Goal: Use online tool/utility: Utilize a website feature to perform a specific function

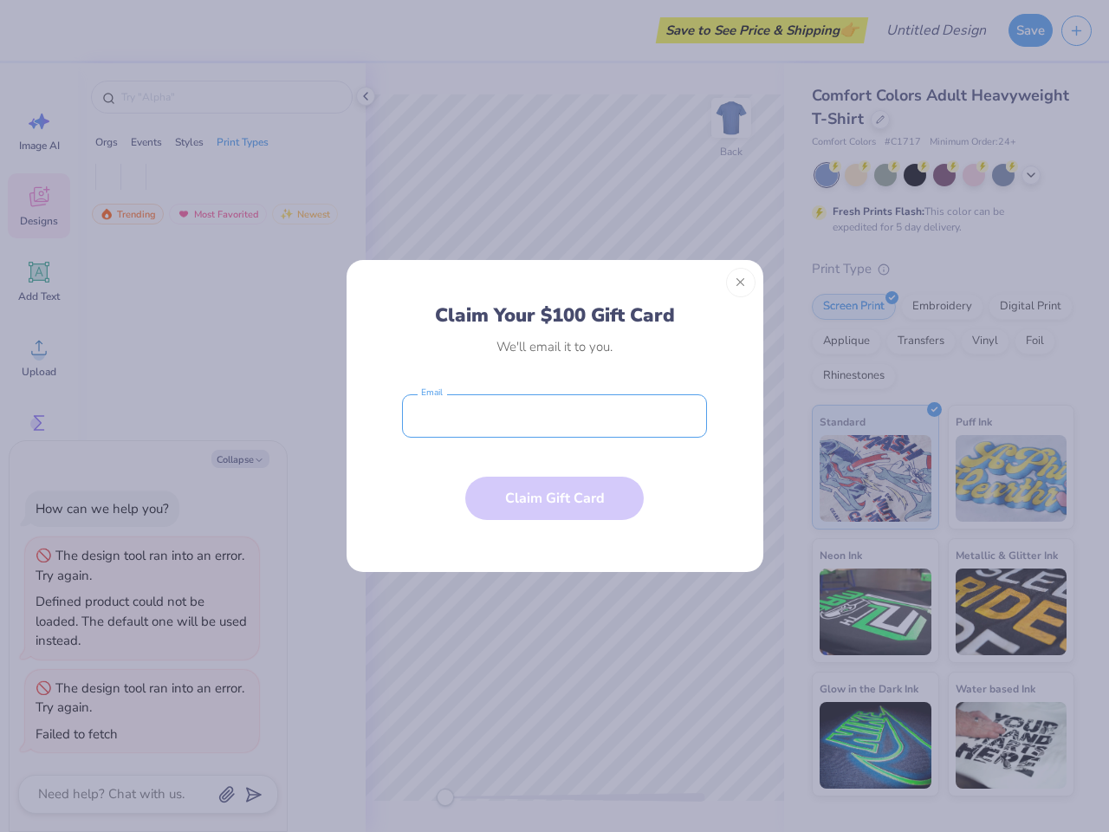
type textarea "x"
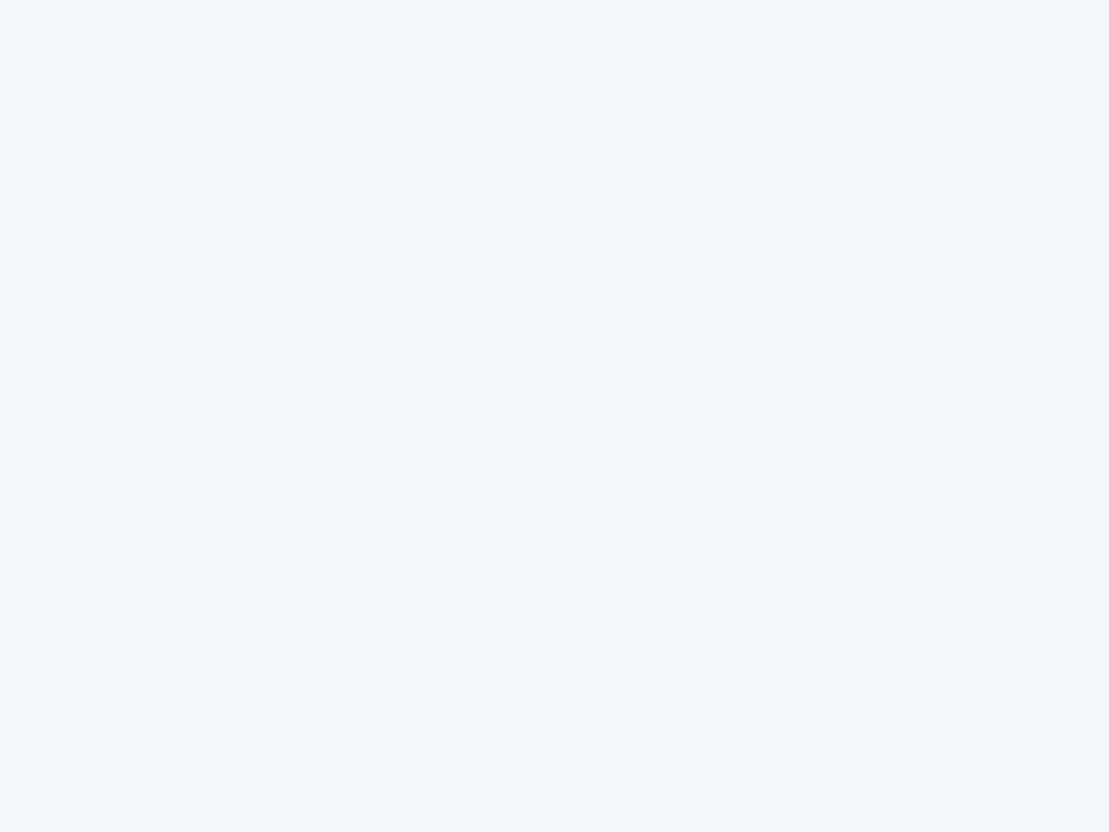
click at [554, 416] on div at bounding box center [554, 416] width 1109 height 832
